Goal: Task Accomplishment & Management: Use online tool/utility

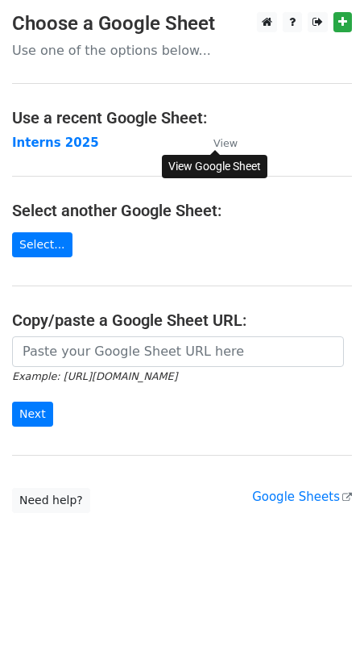
click at [230, 141] on small "View" at bounding box center [226, 143] width 24 height 12
click at [41, 141] on strong "Interns 2025" at bounding box center [55, 142] width 87 height 15
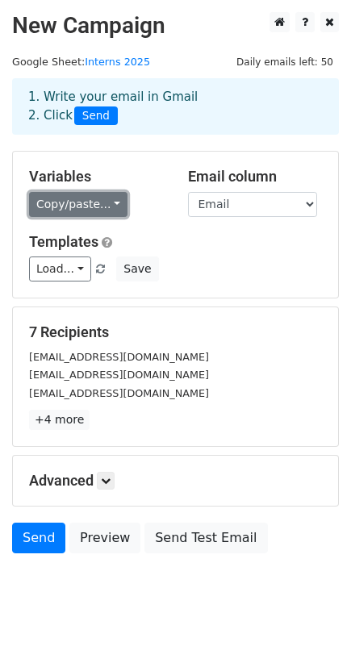
click at [73, 203] on link "Copy/paste..." at bounding box center [78, 204] width 98 height 25
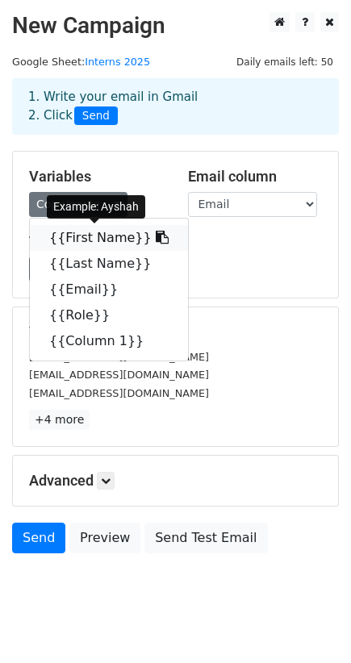
click at [84, 240] on link "{{First Name}}" at bounding box center [109, 238] width 158 height 26
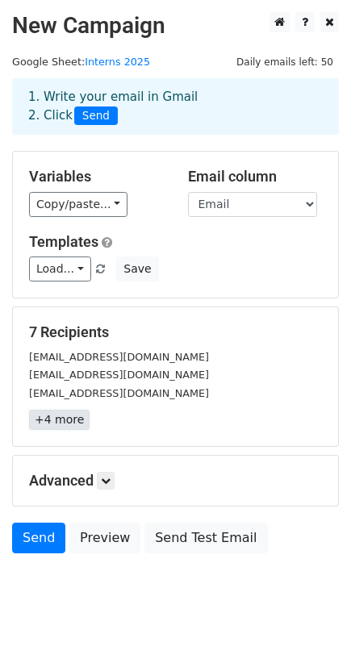
click at [61, 420] on link "+4 more" at bounding box center [59, 419] width 60 height 20
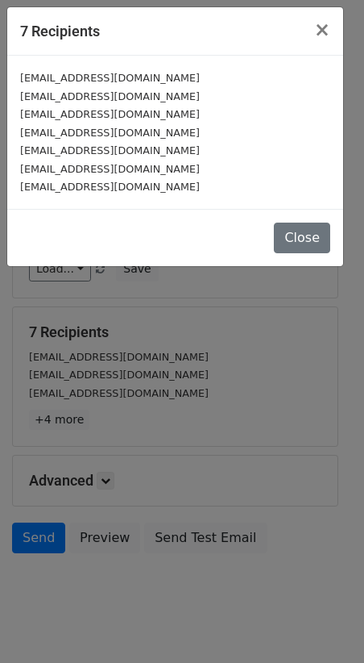
click at [64, 409] on div "7 Recipients × [EMAIL_ADDRESS][DOMAIN_NAME] [EMAIL_ADDRESS][DOMAIN_NAME] [EMAIL…" at bounding box center [182, 331] width 364 height 663
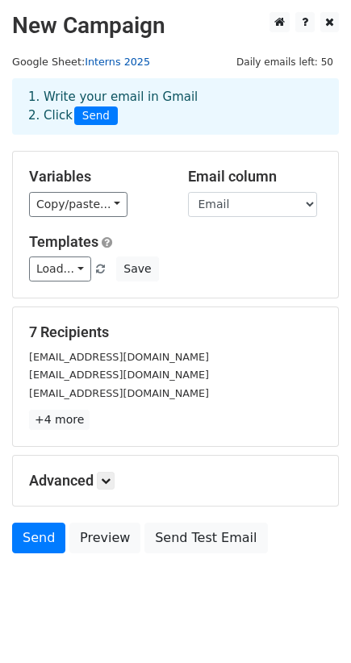
click at [110, 58] on link "Interns 2025" at bounding box center [117, 62] width 65 height 12
click at [56, 417] on link "+4 more" at bounding box center [59, 419] width 60 height 20
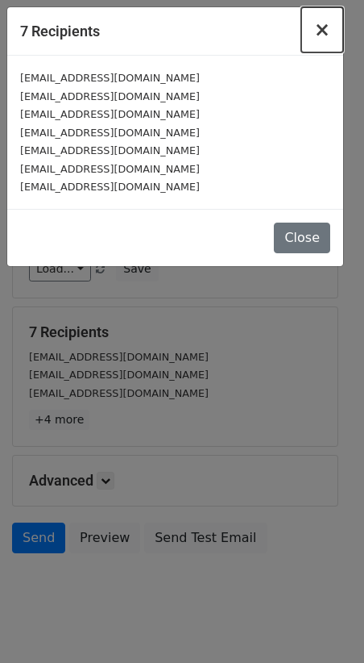
click at [318, 28] on span "×" at bounding box center [322, 30] width 16 height 23
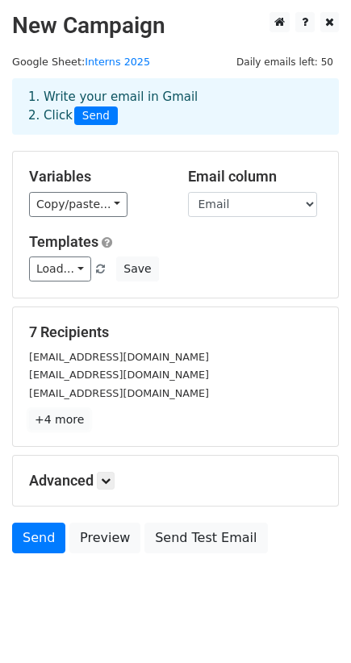
scroll to position [23, 0]
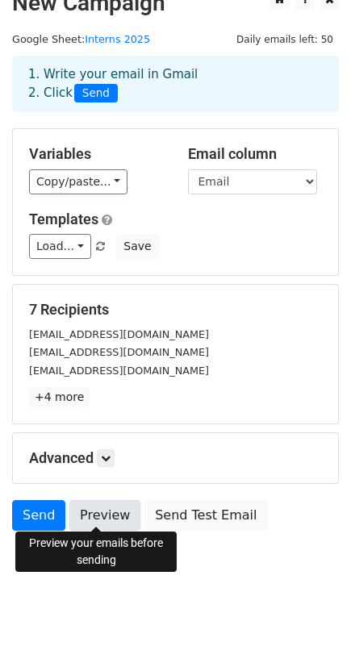
click at [90, 511] on link "Preview" at bounding box center [104, 515] width 71 height 31
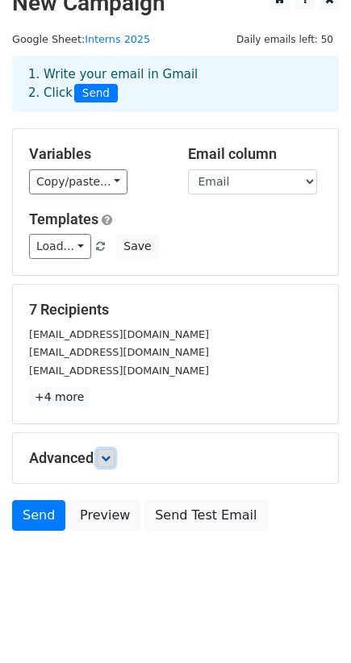
click at [108, 449] on link at bounding box center [106, 458] width 18 height 18
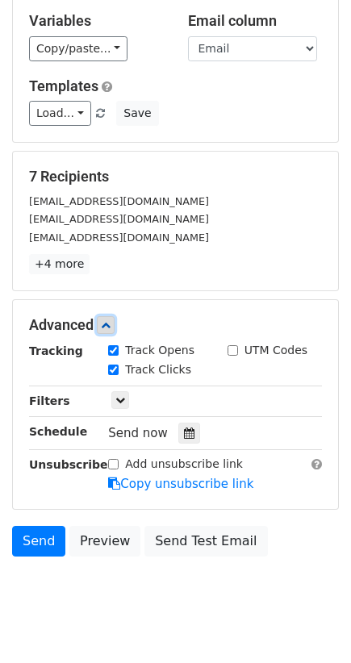
scroll to position [168, 0]
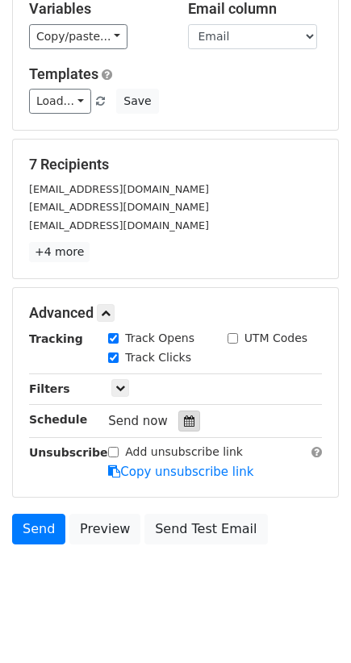
click at [184, 415] on icon at bounding box center [189, 420] width 10 height 11
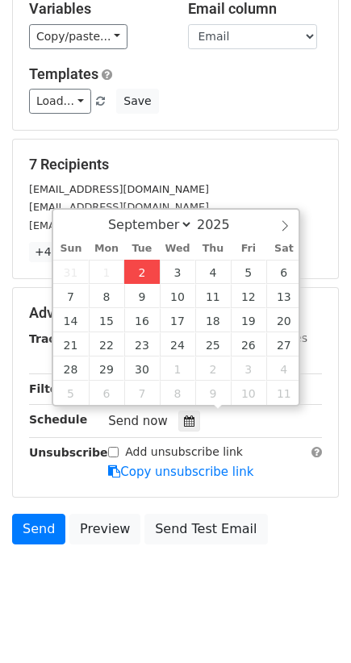
type input "[DATE] 12:00"
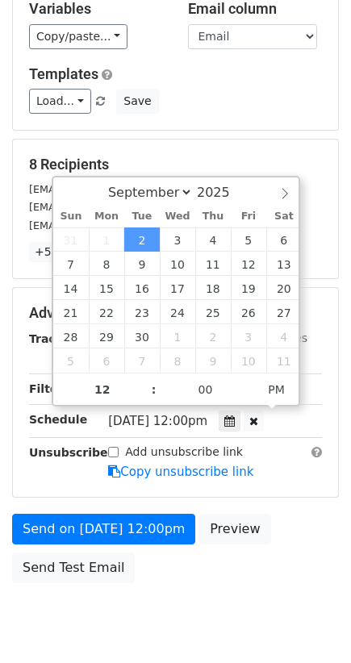
click at [125, 606] on body "New Campaign Daily emails left: 50 Google Sheet: Interns 2025 1. Write your ema…" at bounding box center [175, 249] width 351 height 811
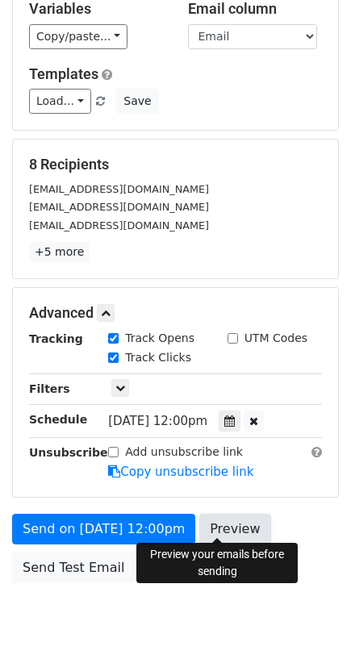
click at [218, 517] on link "Preview" at bounding box center [234, 528] width 71 height 31
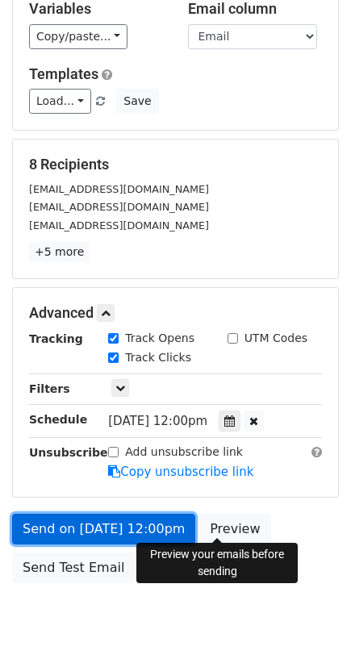
click at [70, 518] on link "Send on [DATE] 12:00pm" at bounding box center [103, 528] width 183 height 31
